Goal: Task Accomplishment & Management: Manage account settings

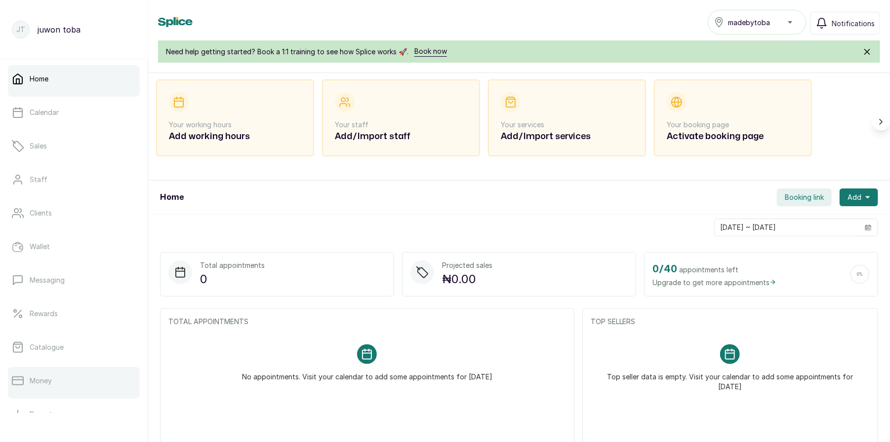
scroll to position [121, 0]
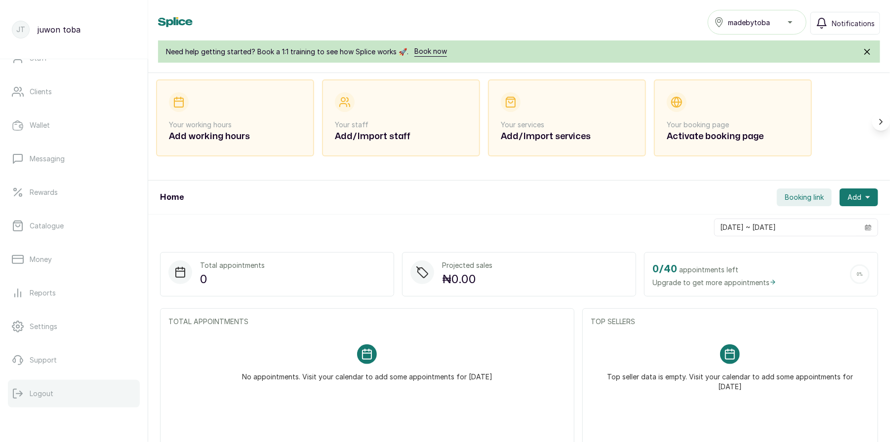
click at [43, 389] on p "Logout" at bounding box center [42, 394] width 24 height 10
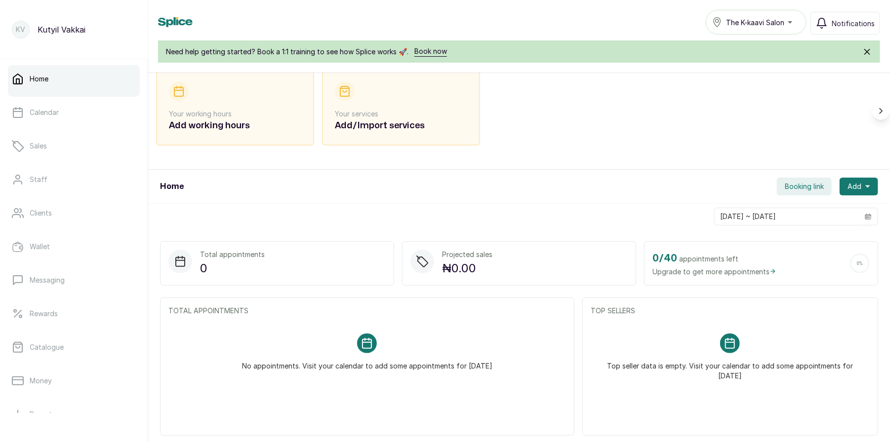
scroll to position [52, 0]
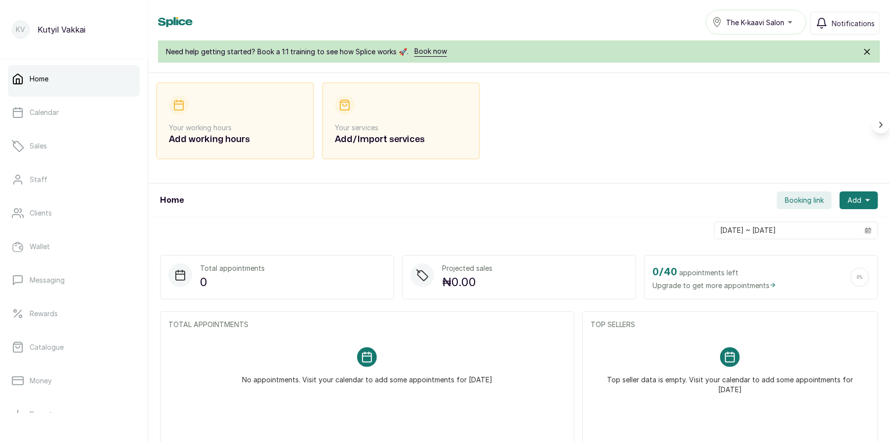
click at [750, 280] on span "Upgrade to get more appointments" at bounding box center [714, 285] width 124 height 10
